Goal: Obtain resource: Download file/media

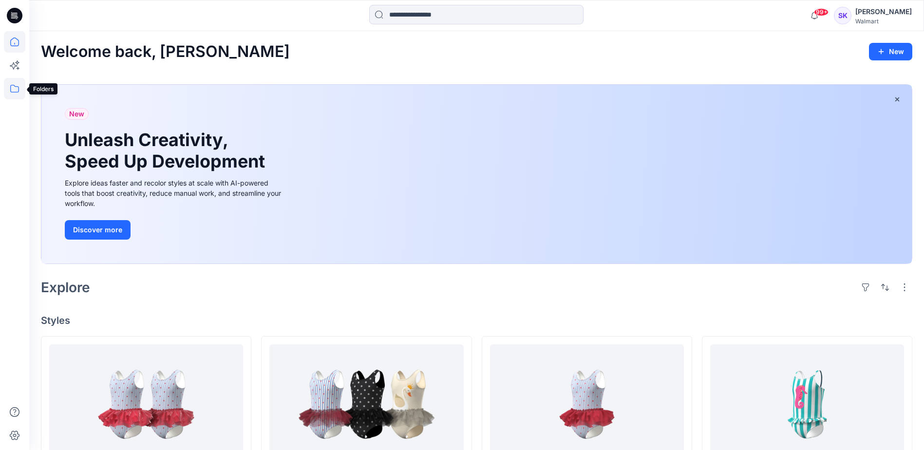
click at [16, 88] on icon at bounding box center [14, 88] width 21 height 21
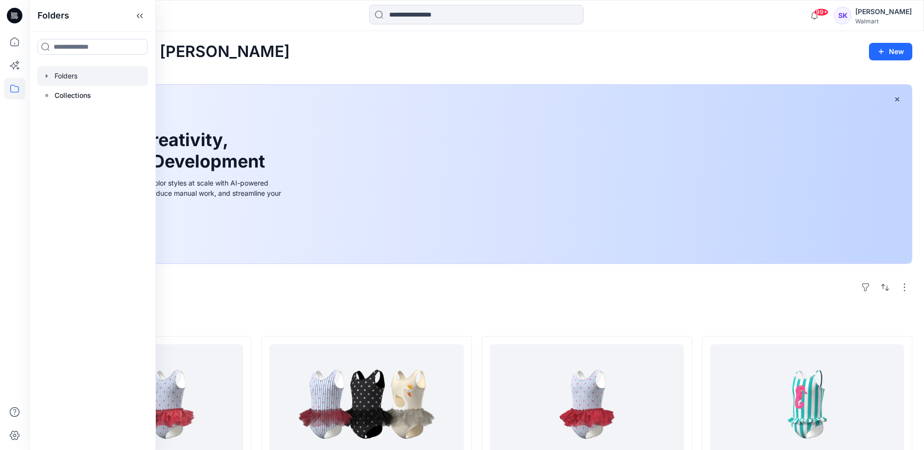
click at [66, 71] on div at bounding box center [92, 75] width 111 height 19
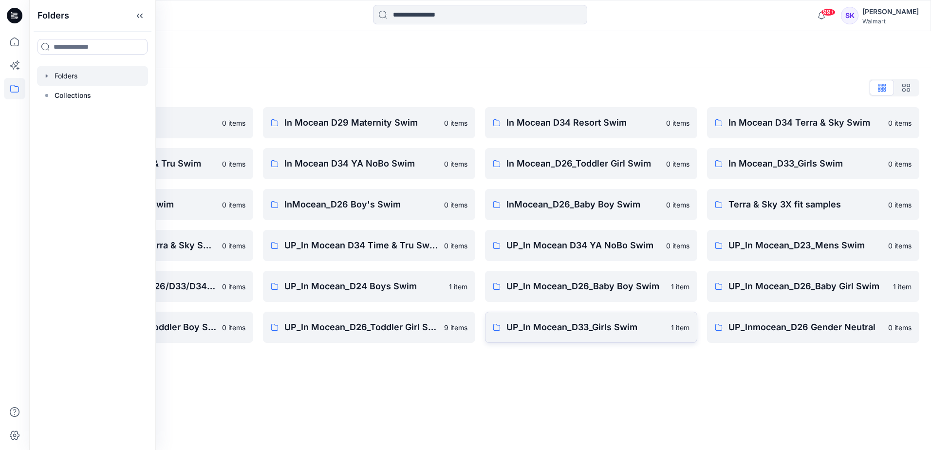
click at [583, 330] on p "UP_In Mocean_D33_Girls Swim" at bounding box center [585, 327] width 159 height 14
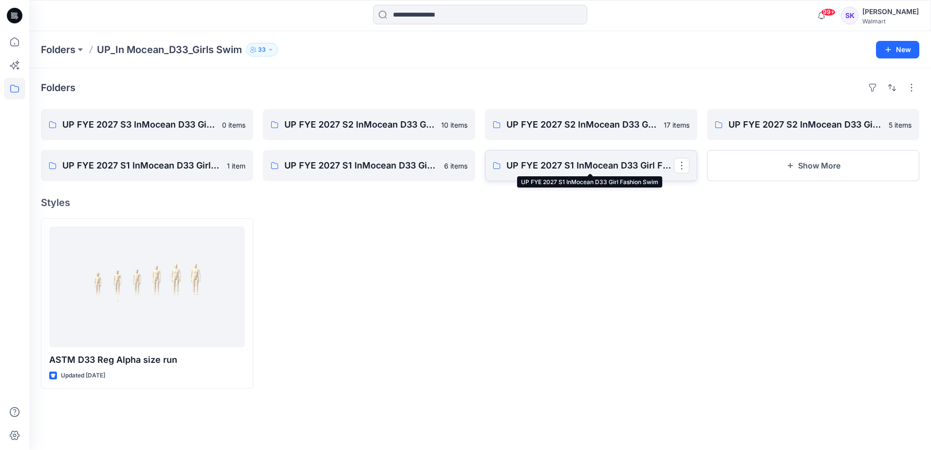
click at [556, 164] on p "UP FYE 2027 S1 InMocean D33 Girl Fashion Swim" at bounding box center [589, 166] width 167 height 14
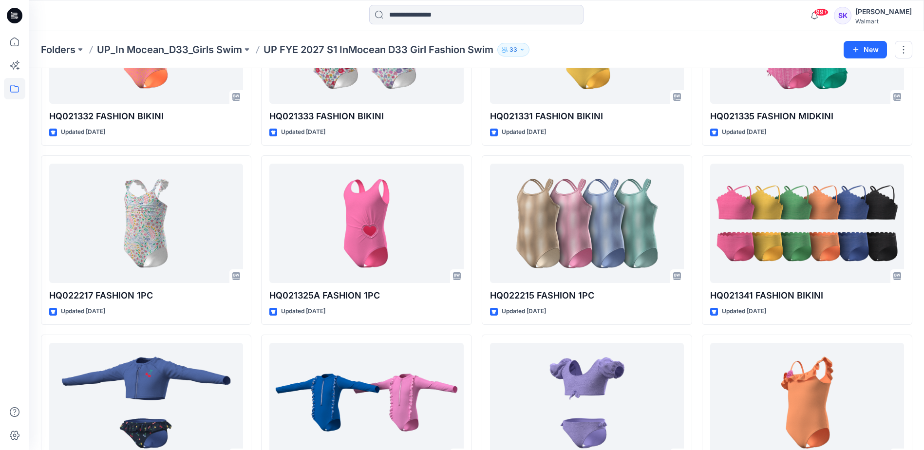
scroll to position [721, 0]
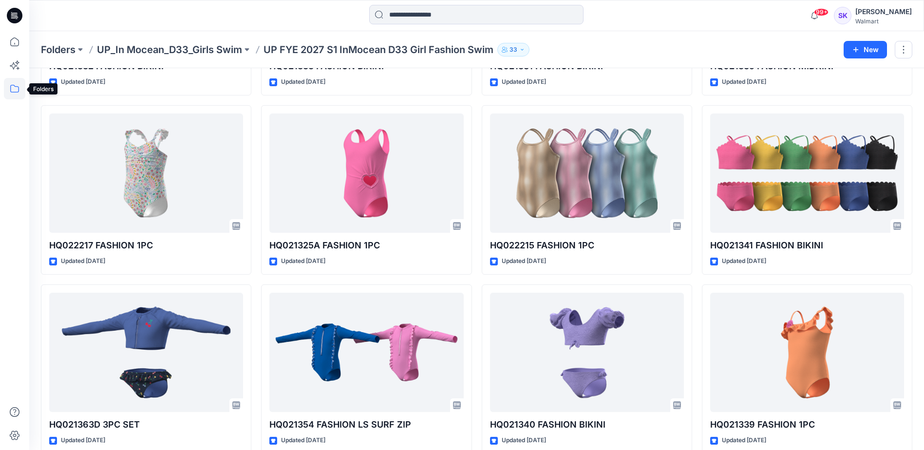
click at [11, 90] on icon at bounding box center [14, 88] width 21 height 21
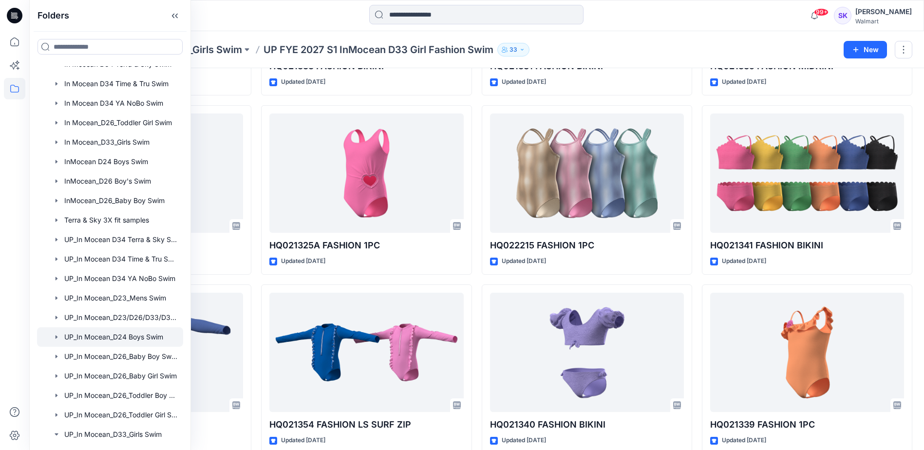
scroll to position [146, 0]
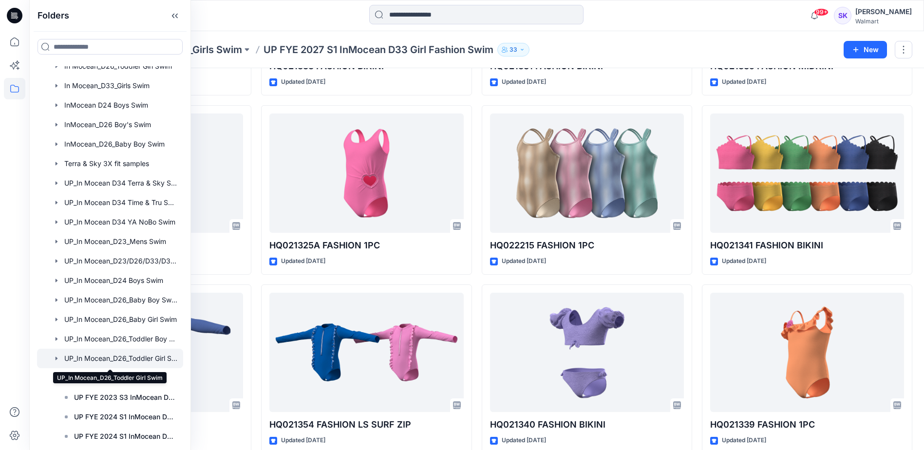
click at [139, 360] on div at bounding box center [110, 358] width 146 height 19
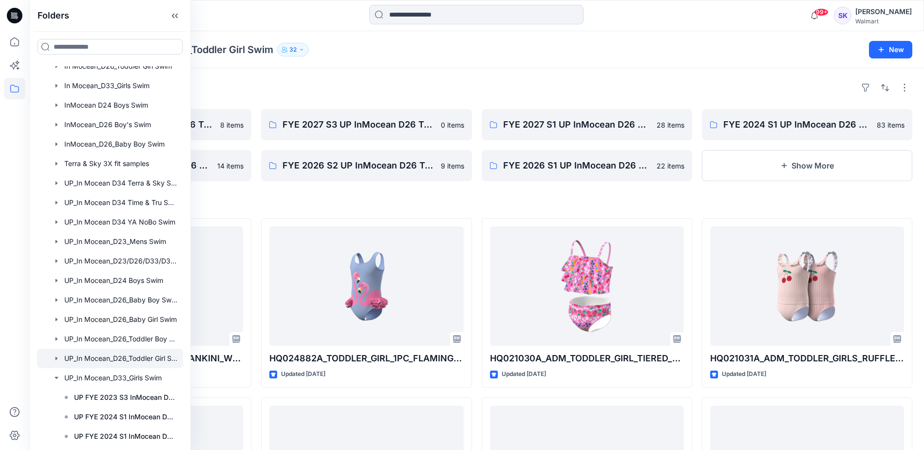
click at [253, 15] on div at bounding box center [476, 15] width 447 height 21
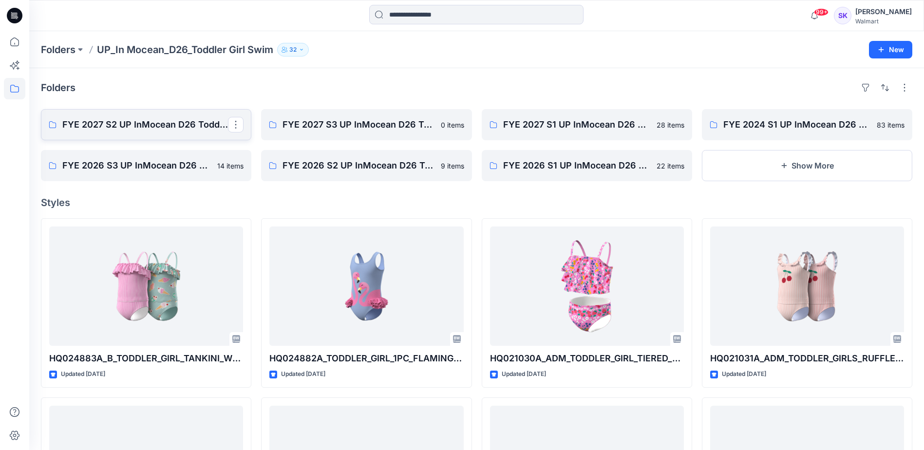
click at [149, 124] on p "FYE 2027 S2 UP InMocean D26 Toddler Girl Swim" at bounding box center [145, 125] width 166 height 14
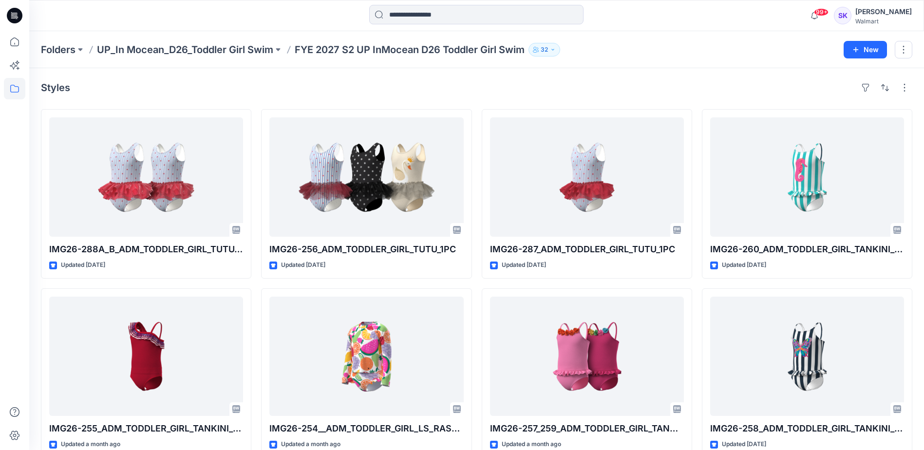
click at [212, 47] on p "UP_In Mocean_D26_Toddler Girl Swim" at bounding box center [185, 50] width 176 height 14
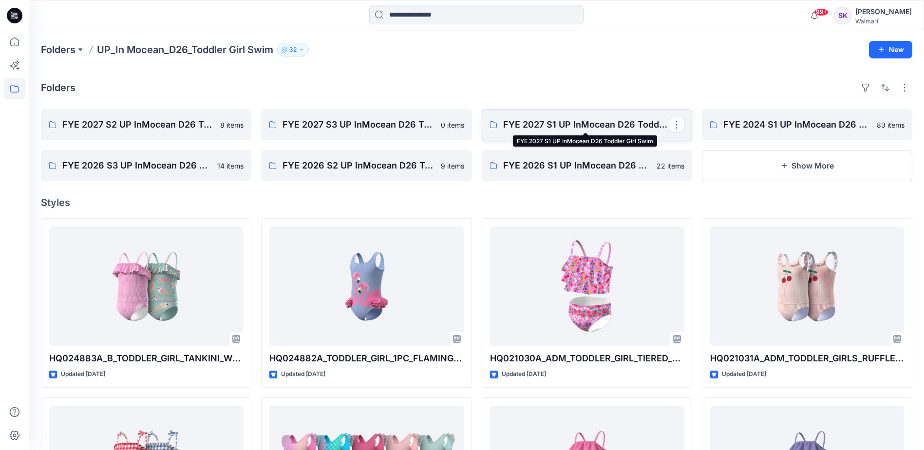
click at [587, 123] on p "FYE 2027 S1 UP InMocean D26 Toddler Girl Swim" at bounding box center [586, 125] width 166 height 14
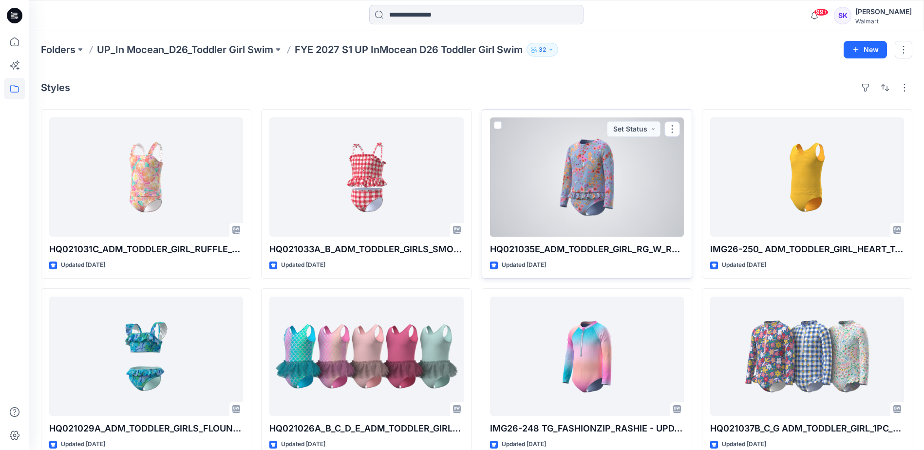
click at [591, 169] on div at bounding box center [587, 176] width 194 height 119
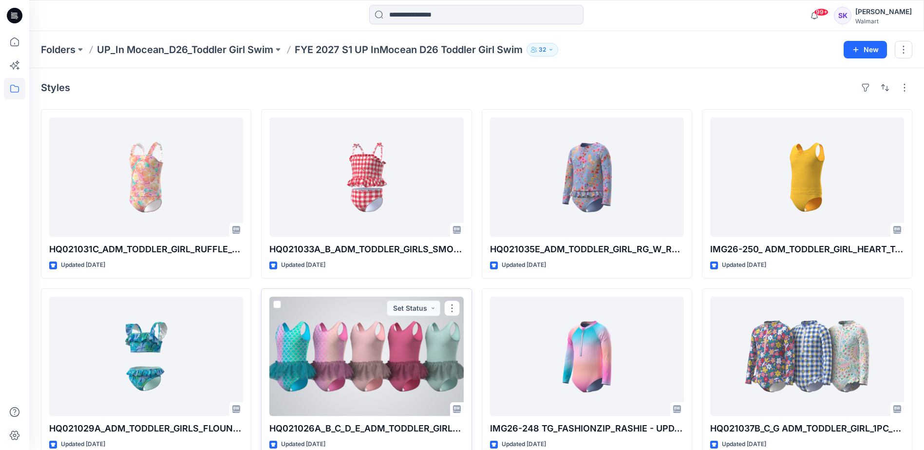
scroll to position [97, 0]
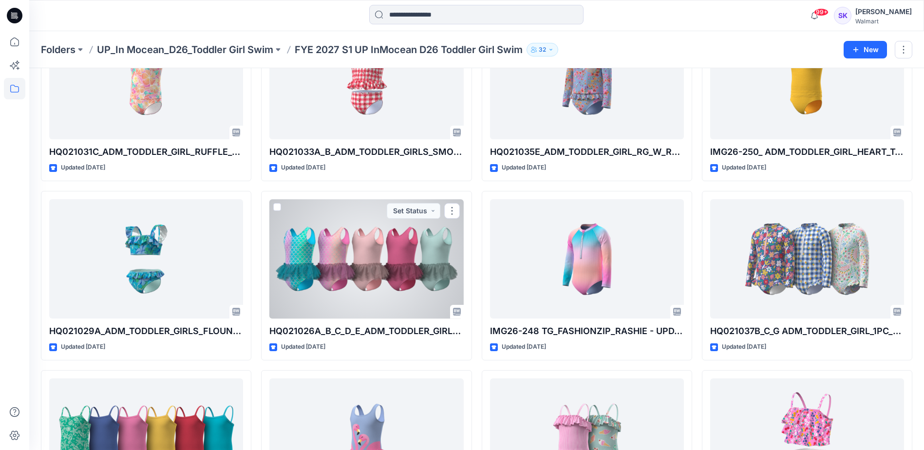
click at [390, 290] on div at bounding box center [366, 258] width 194 height 119
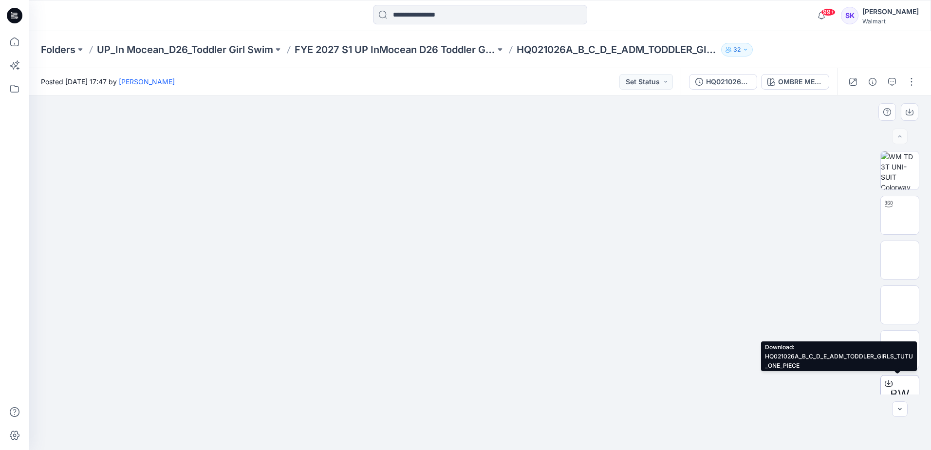
click at [894, 391] on span "BW" at bounding box center [899, 395] width 19 height 18
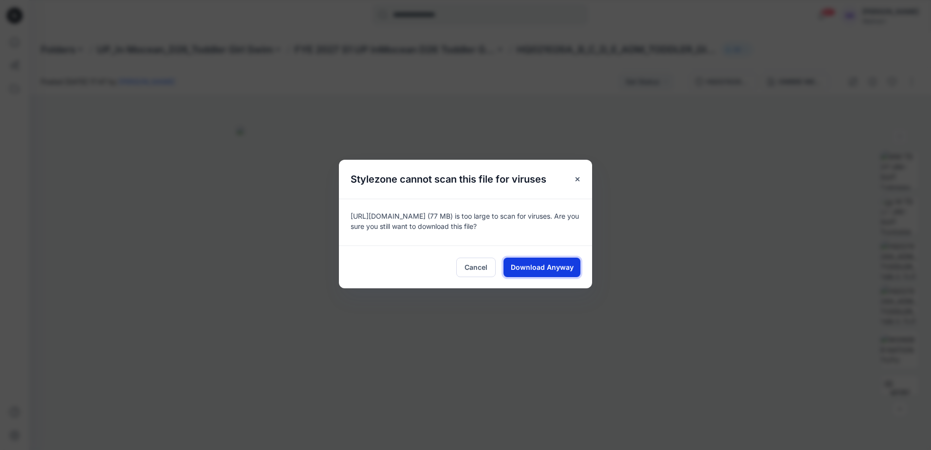
click at [526, 272] on span "Download Anyway" at bounding box center [542, 267] width 63 height 10
